Goal: Task Accomplishment & Management: Use online tool/utility

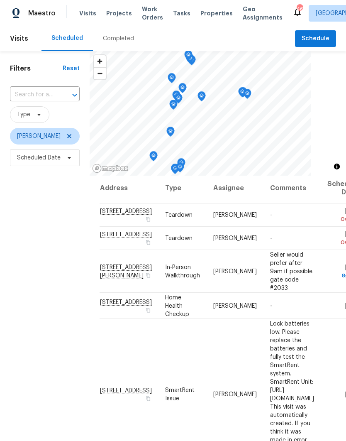
scroll to position [3, -2]
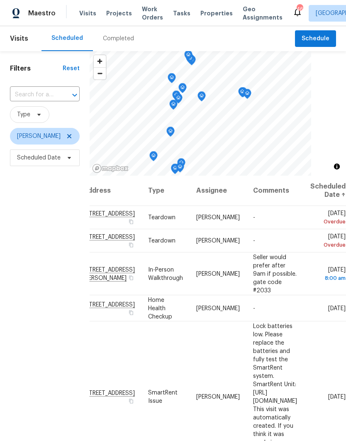
scroll to position [0, 69]
click at [0, 0] on icon at bounding box center [0, 0] width 0 height 0
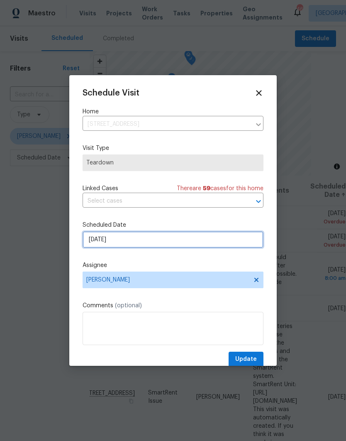
click at [92, 245] on input "[DATE]" at bounding box center [173, 239] width 181 height 17
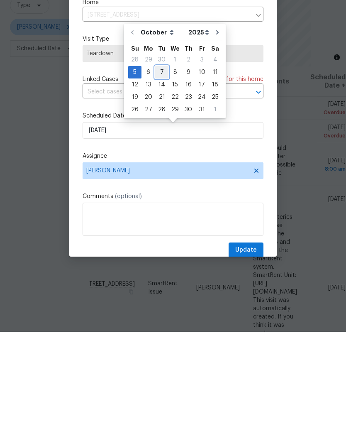
click at [161, 175] on div "7" at bounding box center [161, 181] width 13 height 12
type input "[DATE]"
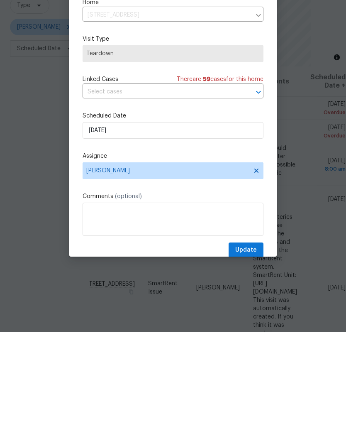
scroll to position [33, 0]
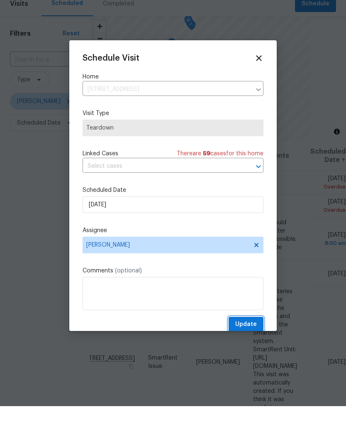
click at [257, 351] on button "Update" at bounding box center [246, 358] width 35 height 15
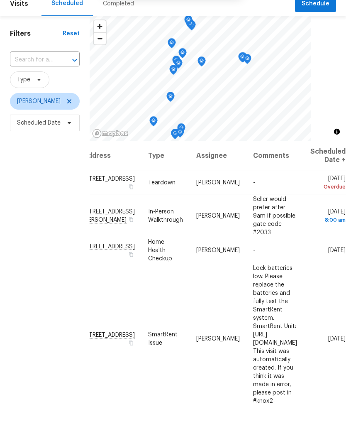
scroll to position [0, 69]
click at [0, 0] on icon at bounding box center [0, 0] width 0 height 0
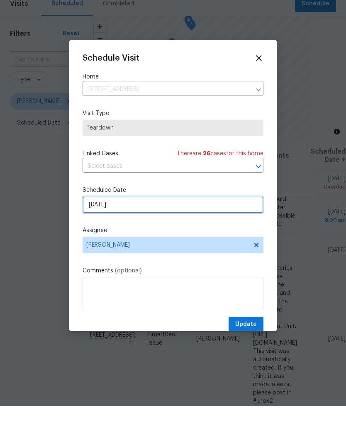
click at [90, 231] on input "[DATE]" at bounding box center [173, 239] width 181 height 17
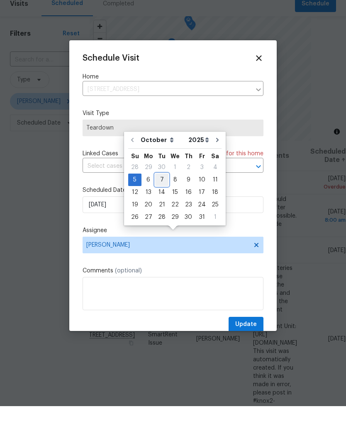
click at [159, 209] on div "7" at bounding box center [161, 215] width 13 height 12
type input "[DATE]"
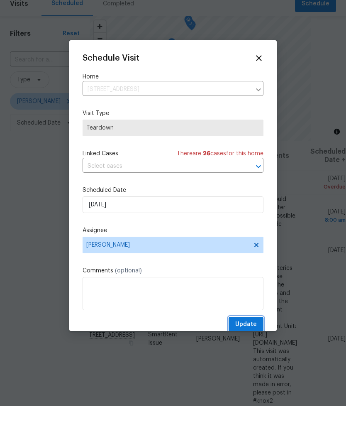
click at [251, 354] on span "Update" at bounding box center [246, 359] width 22 height 10
